Goal: Transaction & Acquisition: Purchase product/service

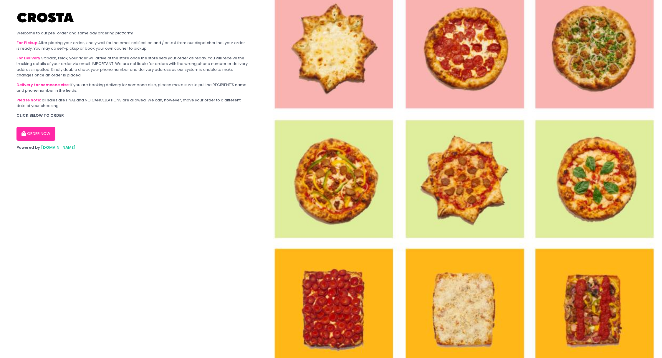
click at [41, 85] on b "Delivery for someone else:" at bounding box center [42, 85] width 53 height 6
click at [48, 131] on button "ORDER NOW" at bounding box center [35, 134] width 39 height 14
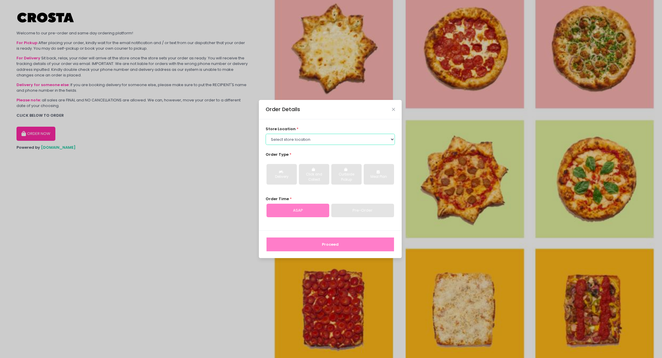
click at [324, 137] on select "Select store location Crosta Pizza - [PERSON_NAME] Crosta Pizza - [GEOGRAPHIC_D…" at bounding box center [329, 139] width 129 height 11
click at [265, 134] on select "Select store location Crosta Pizza - [PERSON_NAME] Crosta Pizza - [GEOGRAPHIC_D…" at bounding box center [329, 139] width 129 height 11
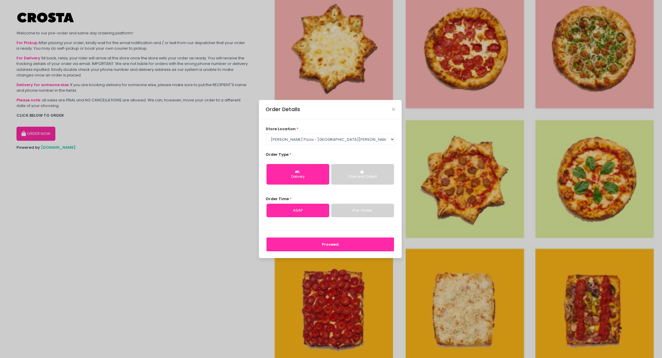
click at [300, 175] on div "Delivery" at bounding box center [297, 177] width 54 height 5
click at [316, 242] on button "Proceed" at bounding box center [329, 245] width 127 height 14
click at [327, 138] on select "Select store location Crosta Pizza - [PERSON_NAME] Crosta Pizza - [GEOGRAPHIC_D…" at bounding box center [329, 139] width 129 height 11
select select "5fabb2e53664a8677beaeb89"
click at [265, 134] on select "Select store location Crosta Pizza - [PERSON_NAME] Crosta Pizza - [GEOGRAPHIC_D…" at bounding box center [329, 139] width 129 height 11
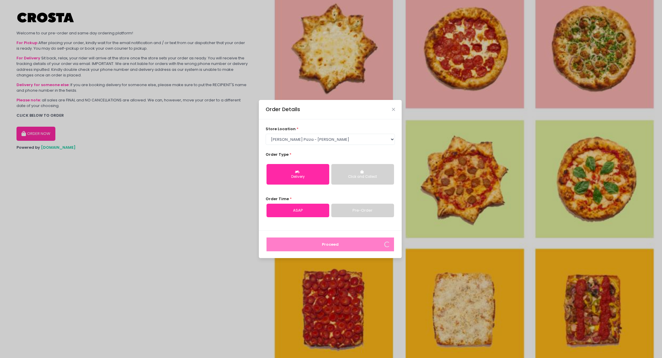
click at [342, 230] on div "store location * Select store location Crosta Pizza - Salcedo Crosta Pizza - Sa…" at bounding box center [330, 174] width 143 height 111
click at [393, 107] on icon "Close" at bounding box center [393, 109] width 3 height 4
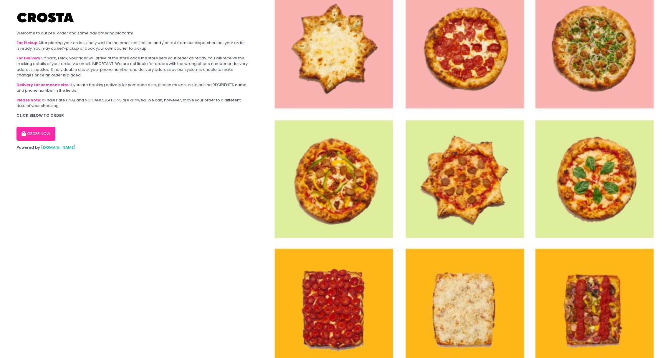
click at [39, 132] on button "ORDER NOW" at bounding box center [35, 134] width 39 height 14
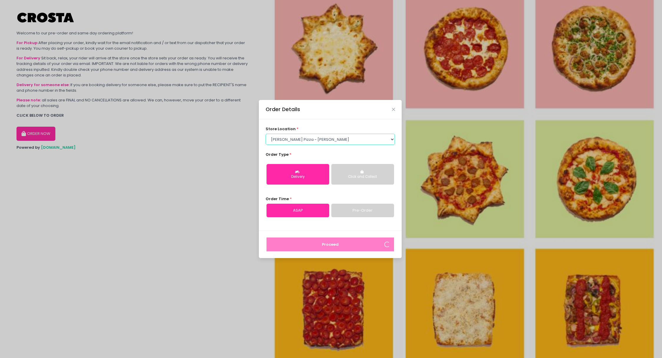
click at [333, 139] on select "Select store location Crosta Pizza - [PERSON_NAME] Crosta Pizza - [GEOGRAPHIC_D…" at bounding box center [329, 139] width 129 height 11
select select "65090bae48156caed44a5eb4"
click at [265, 134] on select "Select store location Crosta Pizza - [PERSON_NAME] Crosta Pizza - [GEOGRAPHIC_D…" at bounding box center [329, 139] width 129 height 11
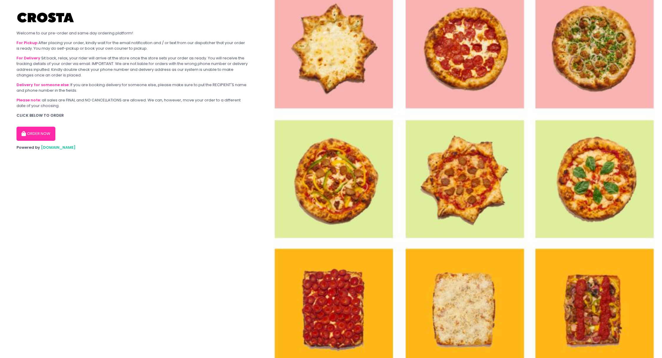
click at [37, 134] on button "ORDER NOW" at bounding box center [35, 134] width 39 height 14
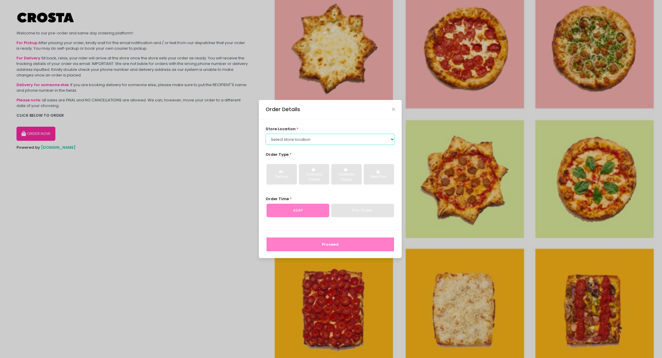
click at [304, 139] on select "Select store location Crosta Pizza - [PERSON_NAME] Crosta Pizza - [GEOGRAPHIC_D…" at bounding box center [329, 139] width 129 height 11
select select "5fabb2e53664a8677beaeb89"
click at [265, 134] on select "Select store location Crosta Pizza - [PERSON_NAME] Crosta Pizza - [GEOGRAPHIC_D…" at bounding box center [329, 139] width 129 height 11
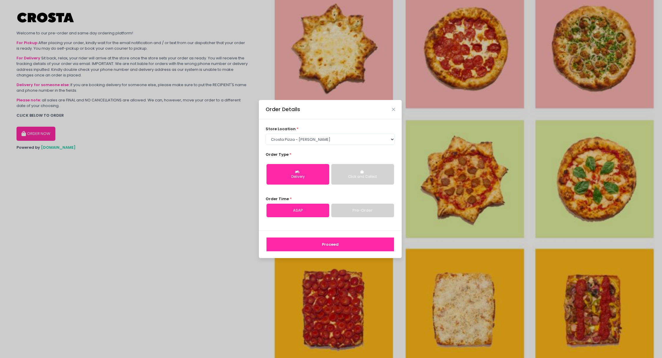
click at [328, 247] on button "Proceed" at bounding box center [329, 245] width 127 height 14
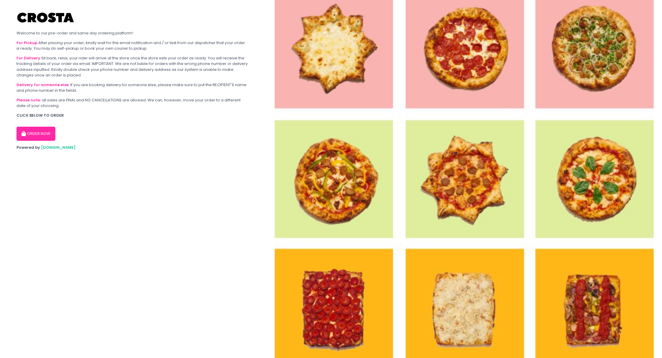
click at [35, 133] on button "ORDER NOW" at bounding box center [35, 134] width 39 height 14
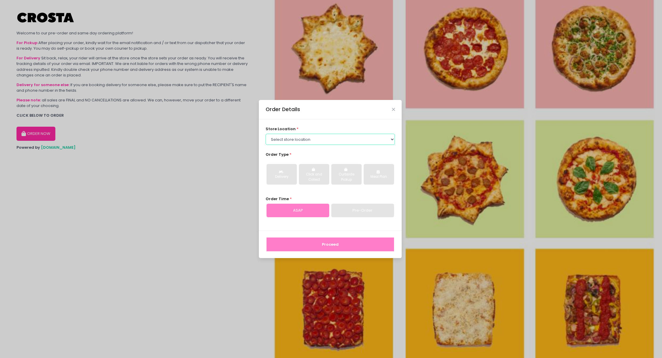
click at [312, 143] on select "Select store location Crosta Pizza - [PERSON_NAME] Crosta Pizza - [GEOGRAPHIC_D…" at bounding box center [329, 139] width 129 height 11
select select "5fabb2e53664a8677beaeb89"
click at [265, 134] on select "Select store location Crosta Pizza - [PERSON_NAME] Crosta Pizza - [GEOGRAPHIC_D…" at bounding box center [329, 139] width 129 height 11
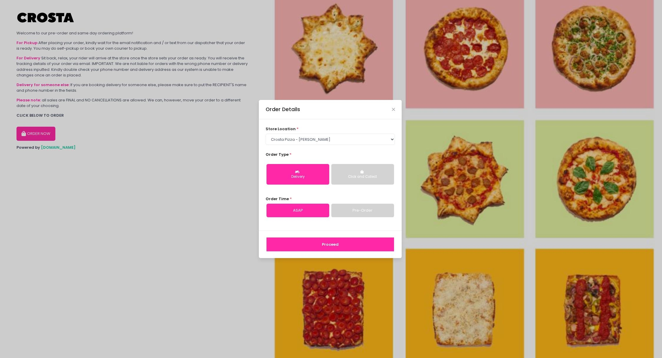
click at [310, 244] on button "Proceed" at bounding box center [329, 245] width 127 height 14
